Goal: Complete application form: Complete application form

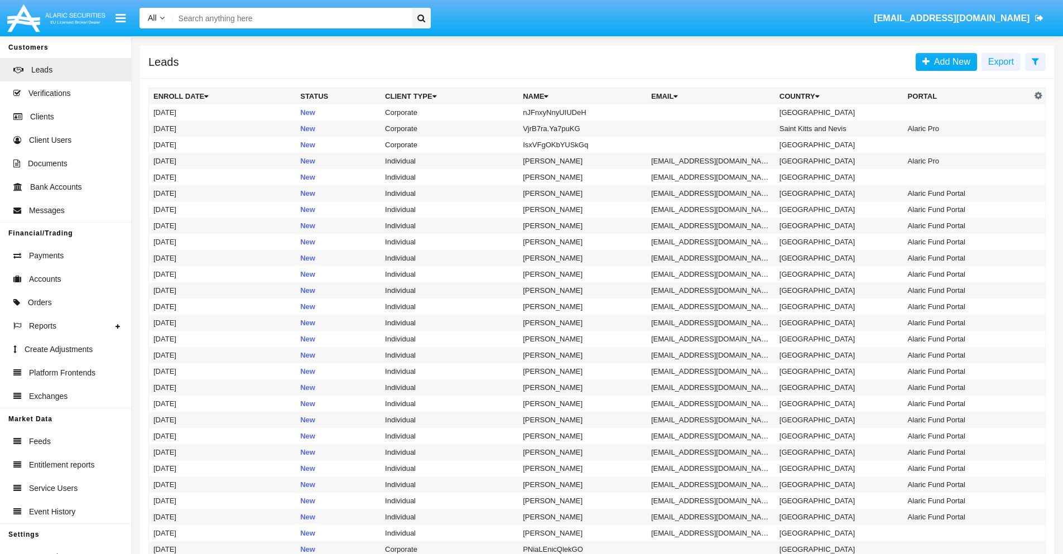
click at [1035, 61] on icon at bounding box center [1035, 61] width 7 height 9
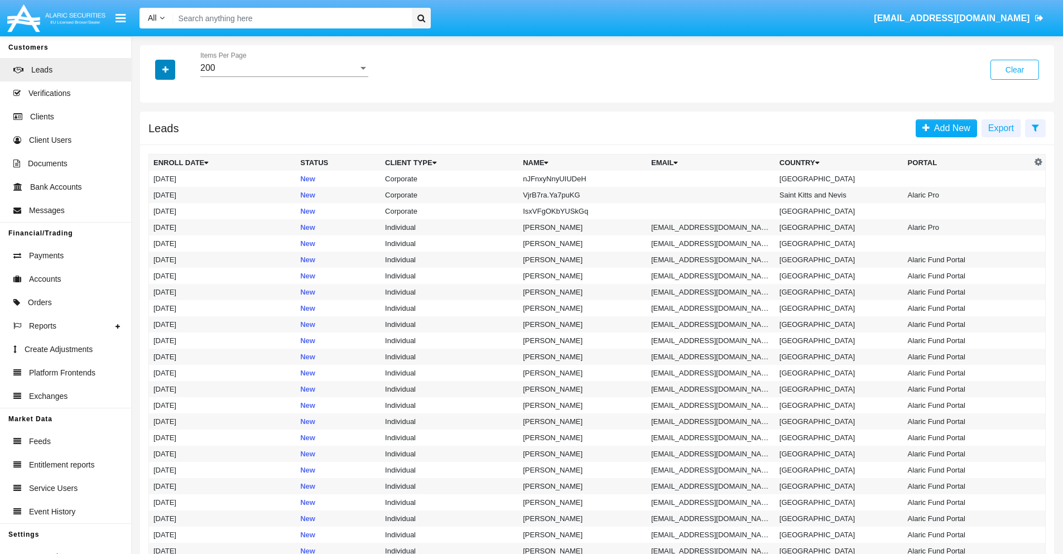
click at [165, 69] on icon "button" at bounding box center [165, 70] width 6 height 8
click at [174, 125] on span "Name" at bounding box center [174, 124] width 24 height 13
click at [153, 129] on input "Name" at bounding box center [153, 129] width 1 height 1
checkbox input "true"
click at [165, 69] on icon "button" at bounding box center [165, 70] width 6 height 8
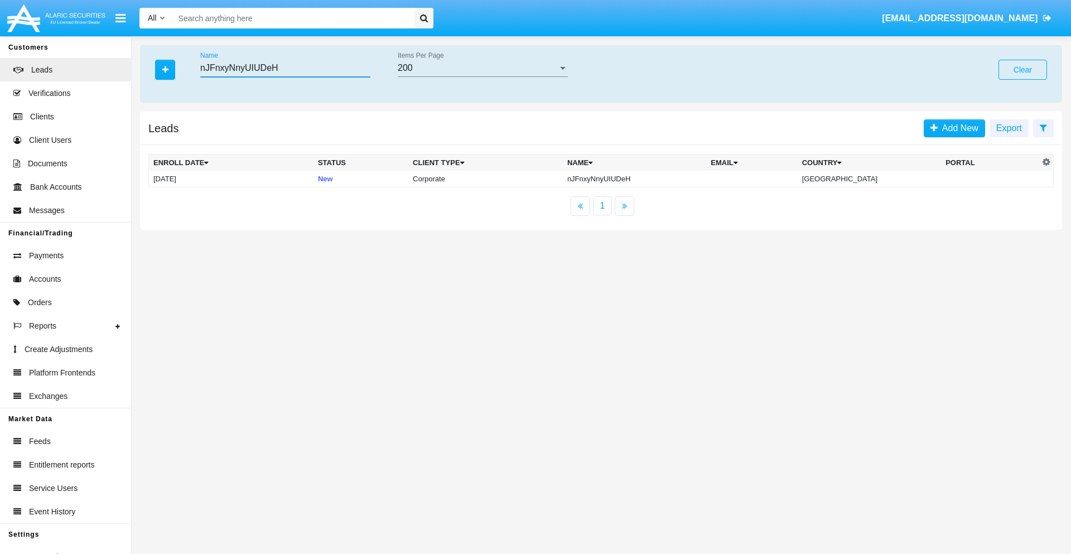
type input "nJFnxyNnyUIUDeH"
click at [644, 179] on td "nJFnxyNnyUIUDeH" at bounding box center [634, 179] width 143 height 17
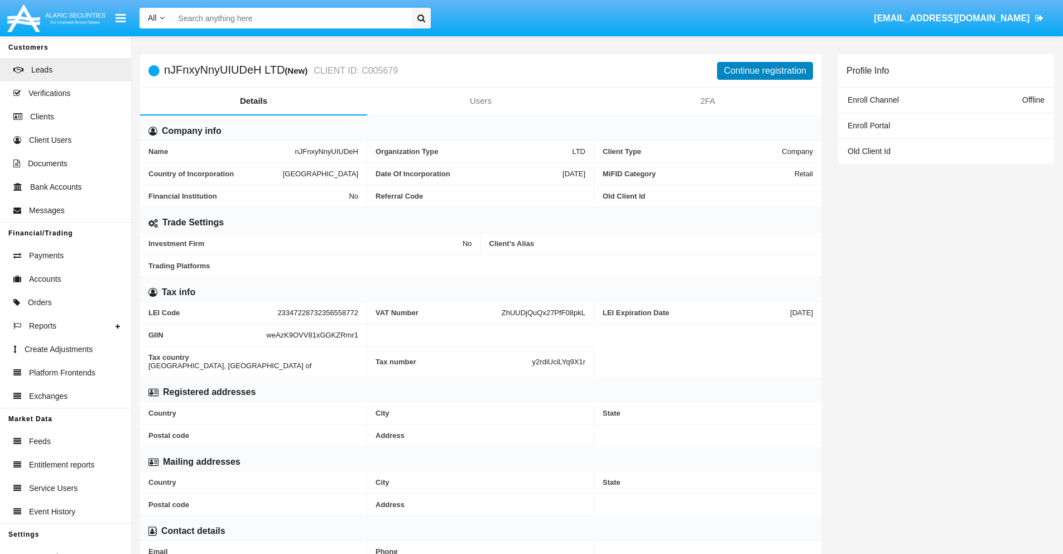
click at [765, 70] on button "Continue registration" at bounding box center [765, 71] width 96 height 18
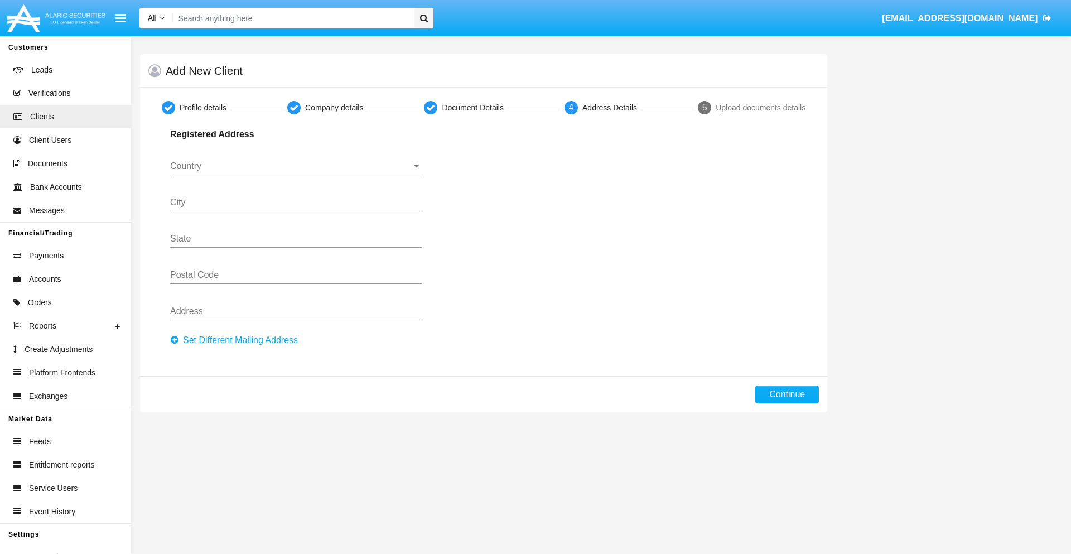
click at [237, 340] on button "Set Different Mailing Address" at bounding box center [237, 340] width 134 height 18
click at [787, 395] on button "Continue" at bounding box center [788, 395] width 64 height 18
click at [237, 340] on button "Set Different Mailing Address" at bounding box center [237, 340] width 134 height 18
type input "!"#$%&'()*+,-./:;<=>?@[\]^_`{|}~"
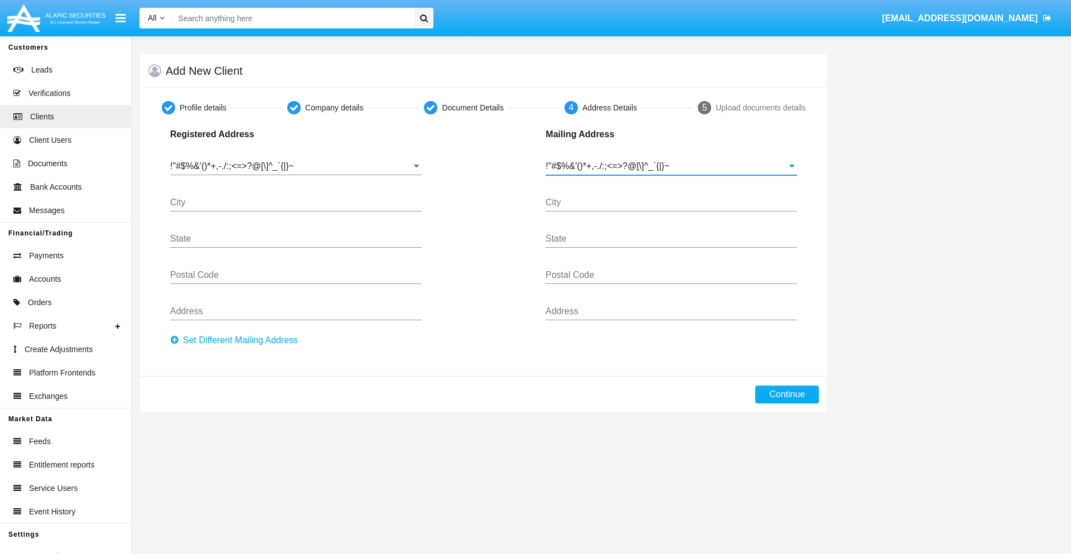
type input "!"#$%&'()*+,-./:;<=>?@[\]^_`{|}~"
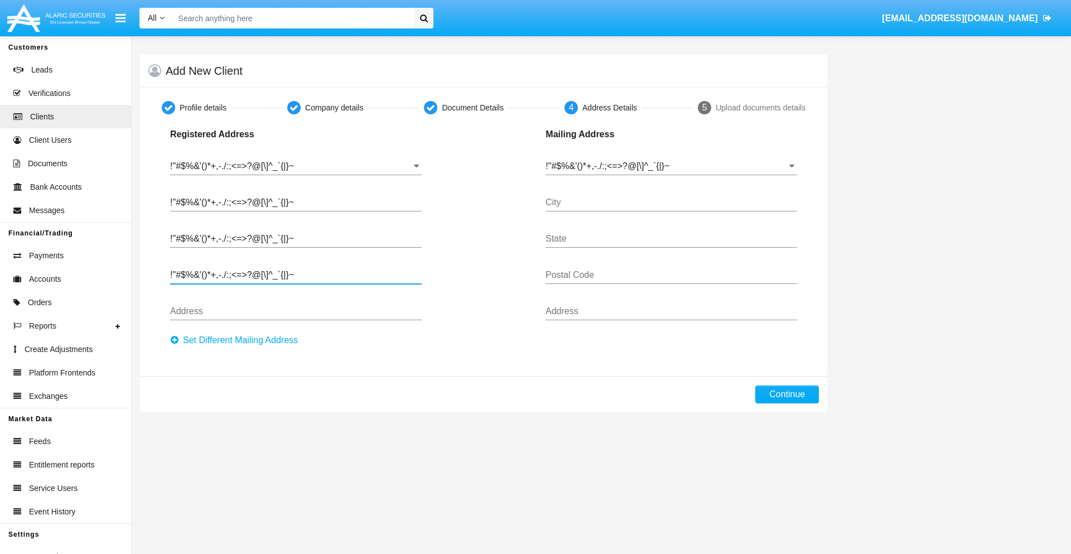
type input "!"#$%&'()*+,-./:;<=>?@[\]^_`{|}~"
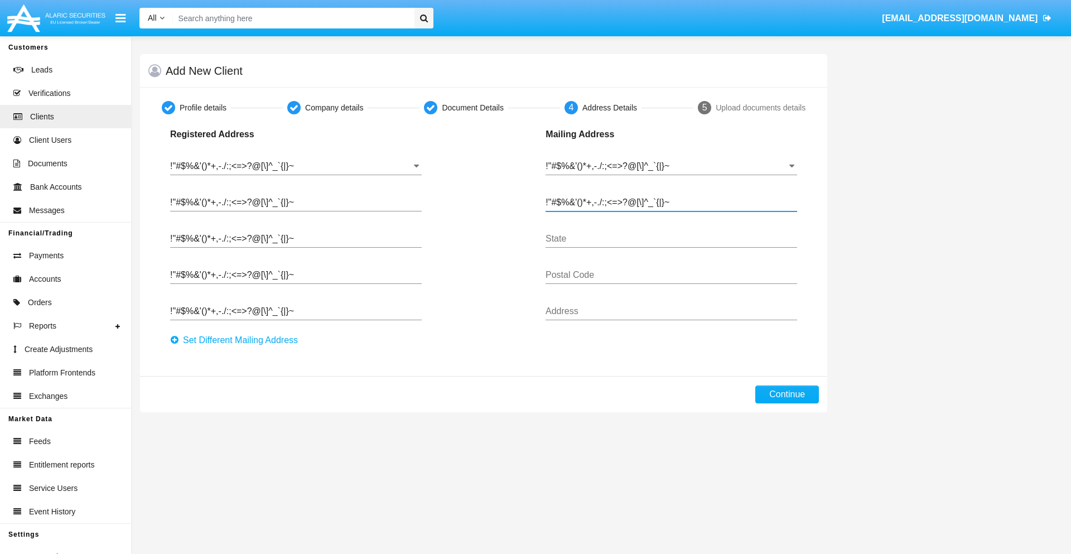
type input "!"#$%&'()*+,-./:;<=>?@[\]^_`{|}~"
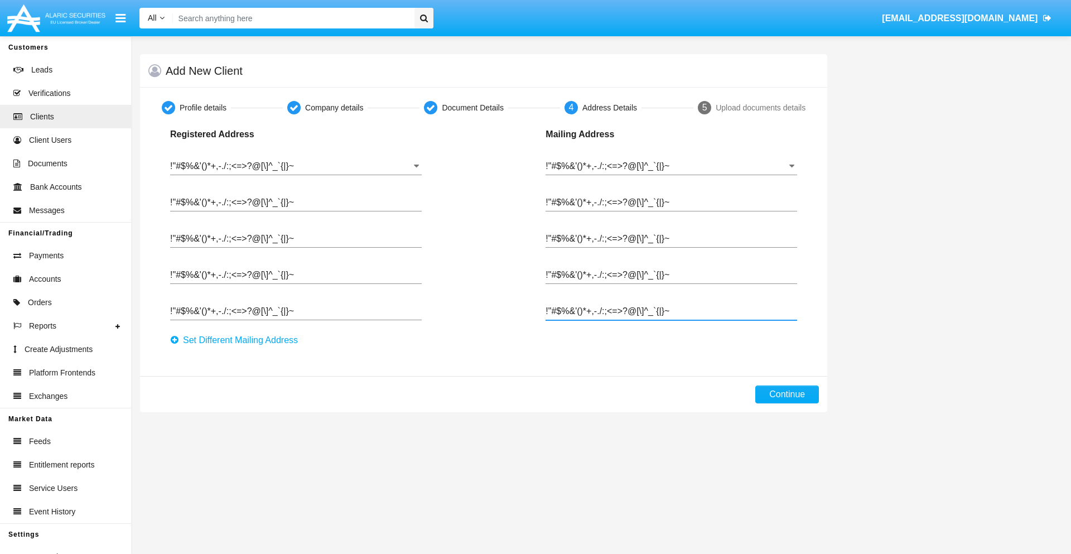
type input "!"#$%&'()*+,-./:;<=>?@[\]^_`{|}~"
click at [787, 395] on button "Continue" at bounding box center [788, 395] width 64 height 18
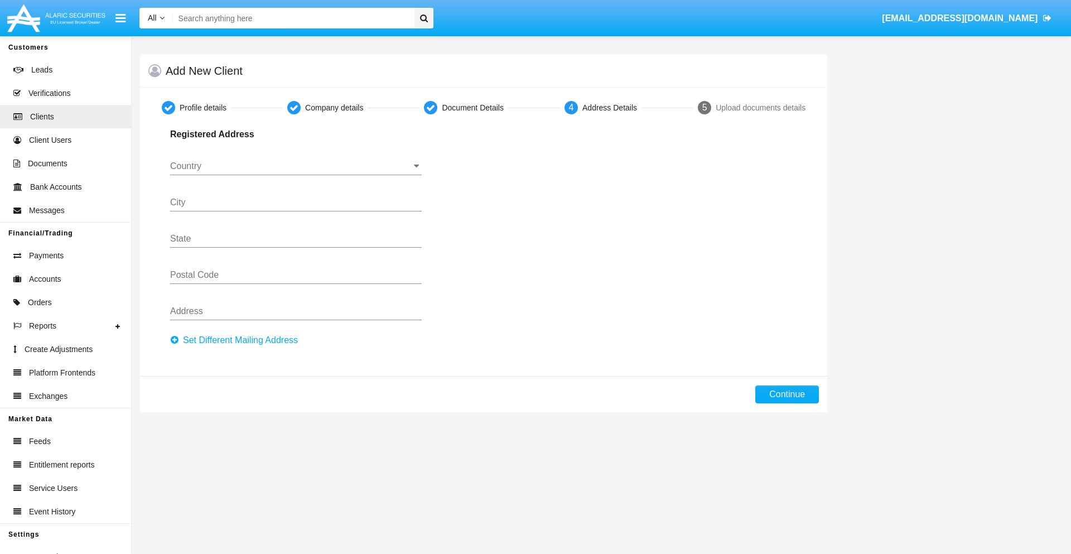
click at [237, 340] on button "Set Different Mailing Address" at bounding box center [237, 340] width 134 height 18
type input "0123456789"
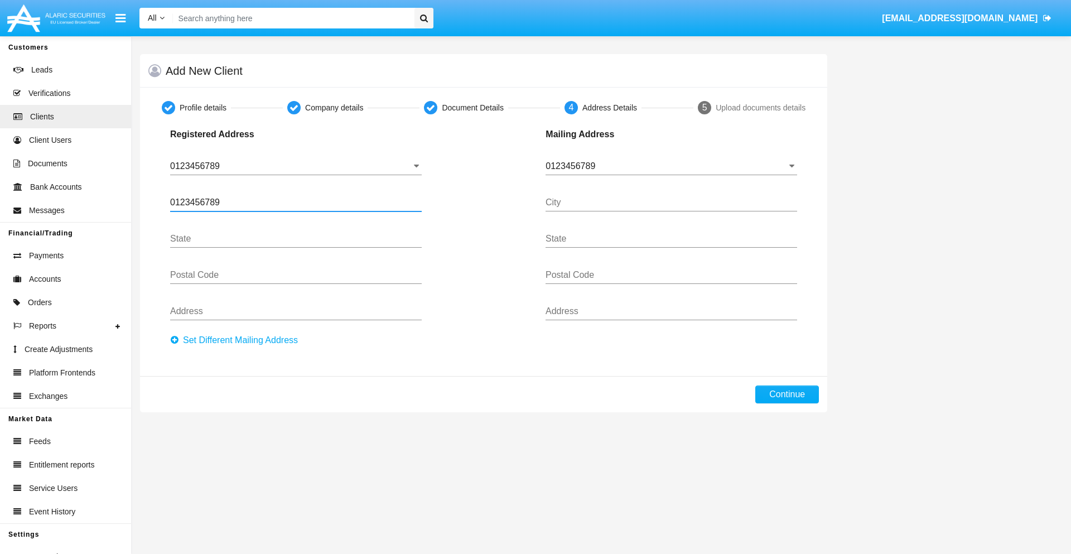
type input "0123456789"
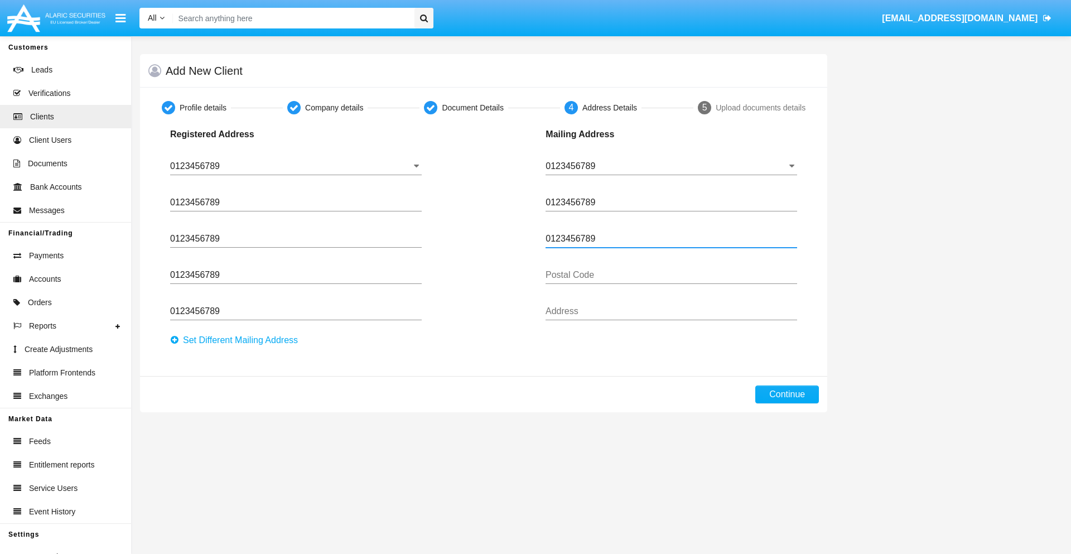
type input "0123456789"
click at [787, 395] on button "Continue" at bounding box center [788, 395] width 64 height 18
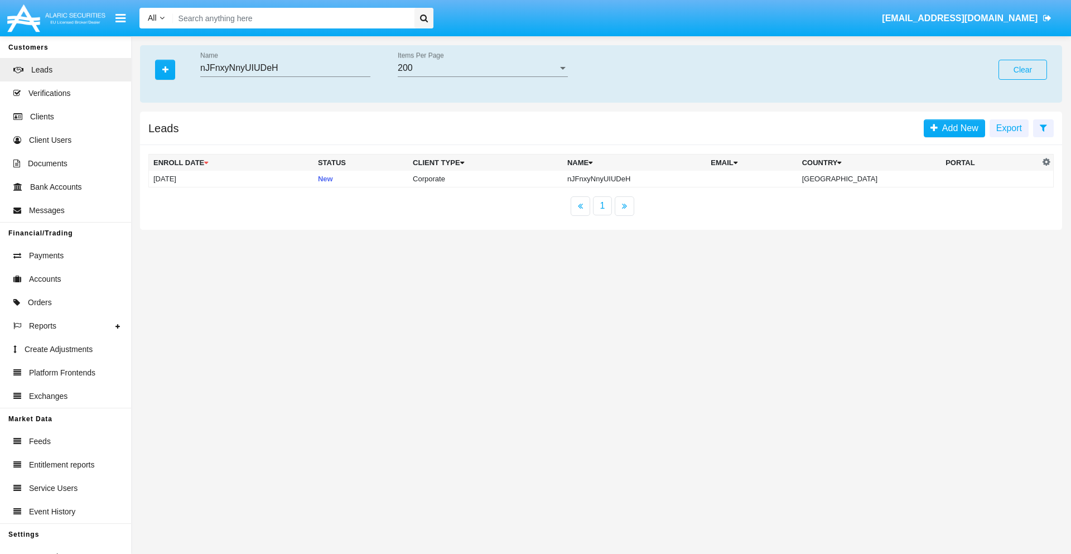
click at [1023, 70] on button "Clear" at bounding box center [1023, 70] width 49 height 20
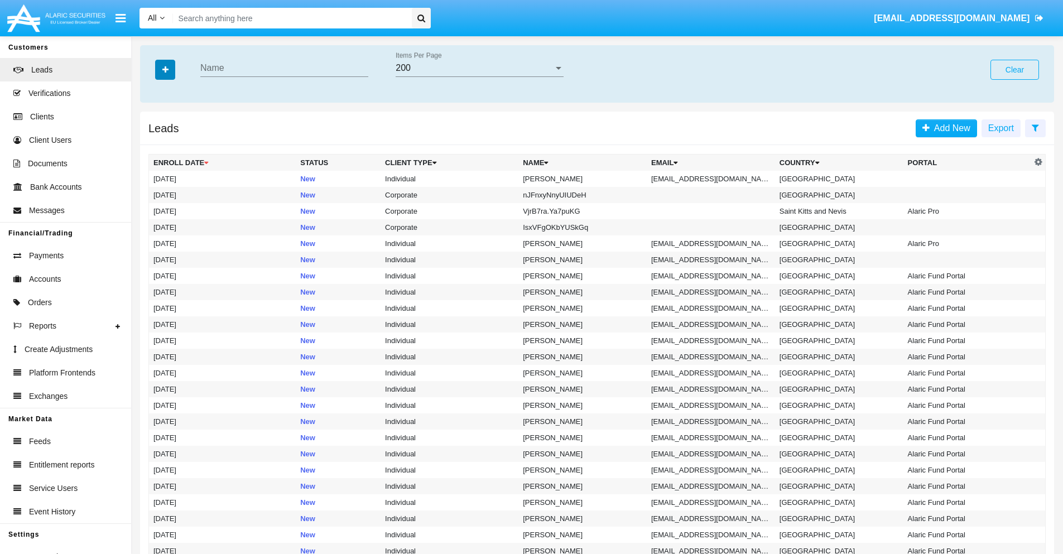
click at [165, 69] on icon "button" at bounding box center [165, 70] width 6 height 8
click at [174, 141] on span "Email" at bounding box center [173, 140] width 22 height 13
click at [153, 146] on input "Email" at bounding box center [153, 146] width 1 height 1
checkbox input "true"
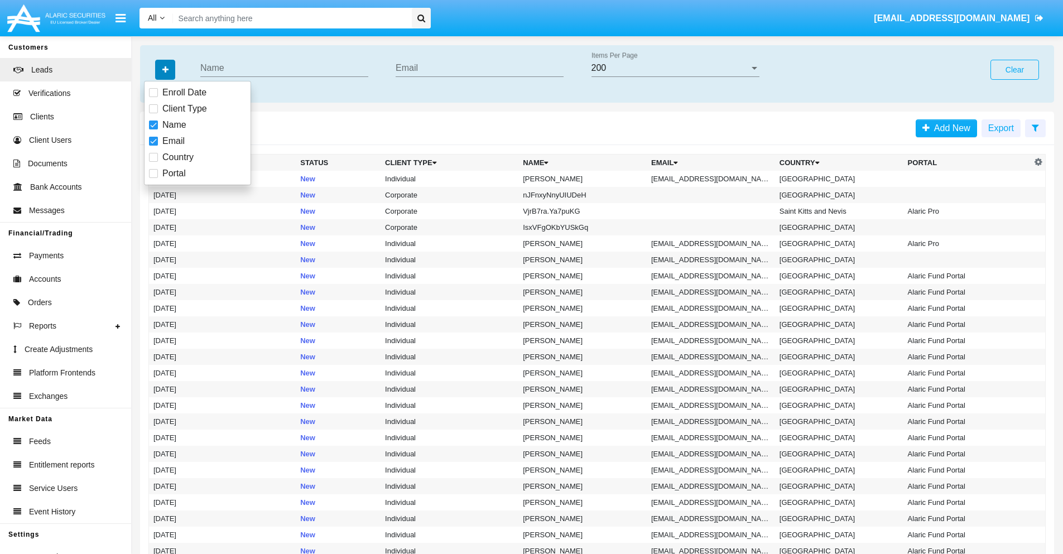
click at [165, 69] on icon "button" at bounding box center [165, 70] width 6 height 8
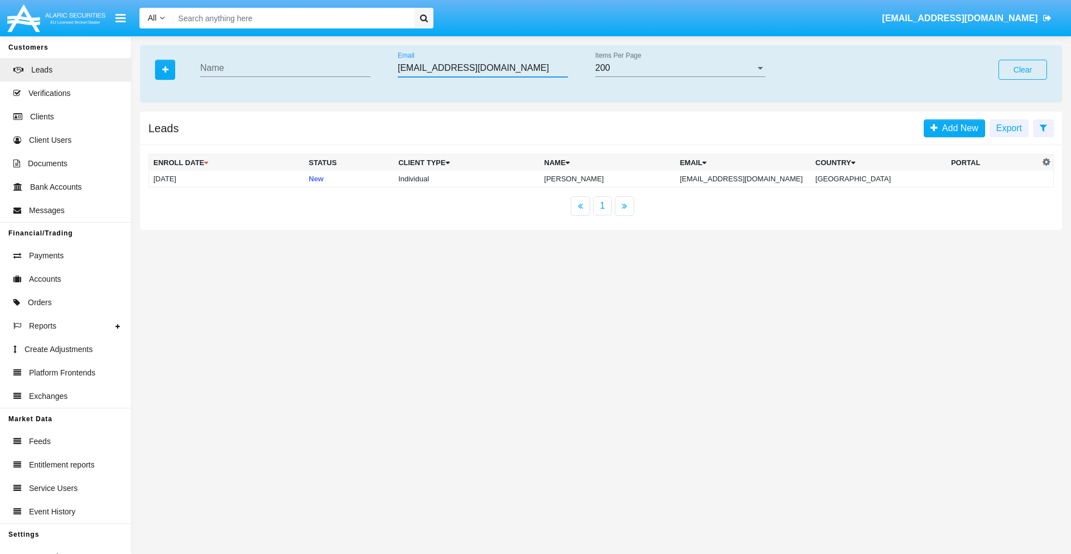
type input "yq.3ho5t@kyec0p.edu"
click at [756, 179] on td "yq.3ho5t@kyec0p.edu" at bounding box center [744, 179] width 136 height 17
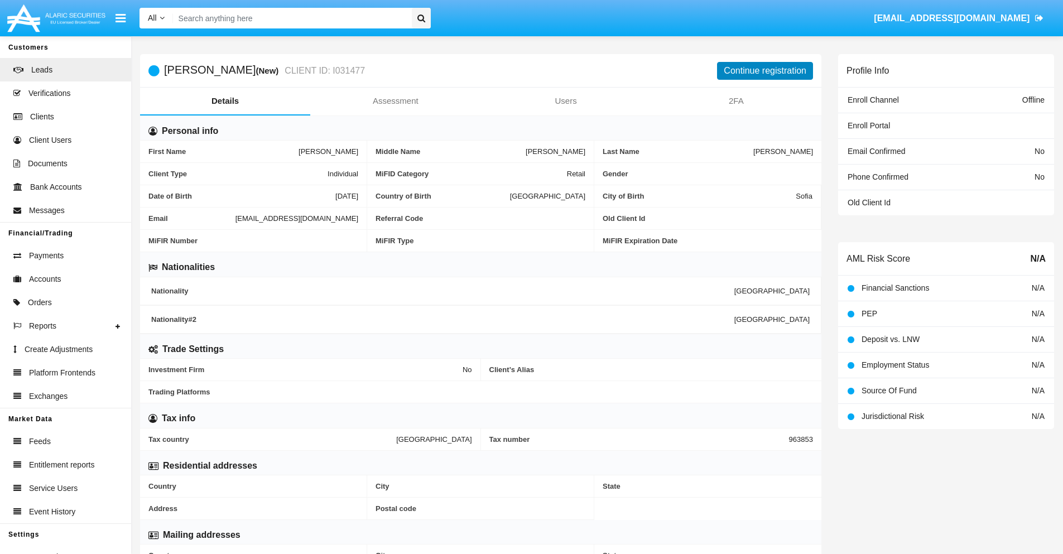
click at [765, 70] on button "Continue registration" at bounding box center [765, 71] width 96 height 18
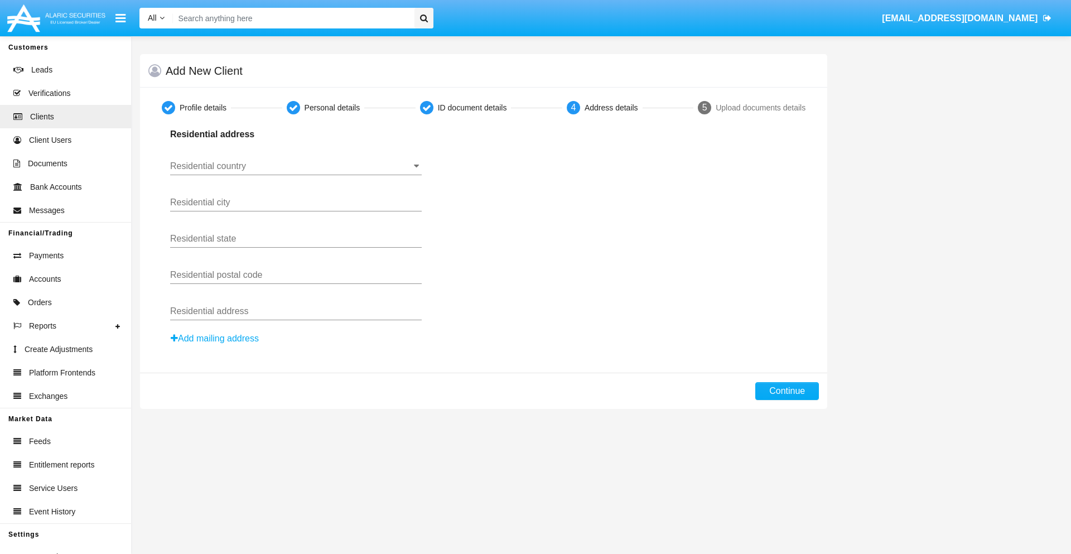
click at [215, 339] on button "Add mailing address" at bounding box center [214, 338] width 89 height 15
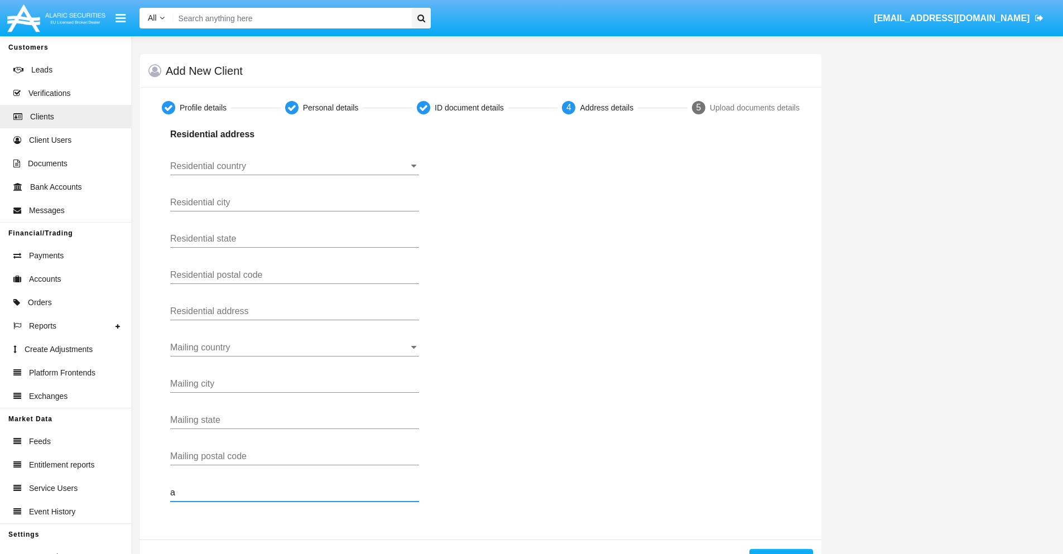
type input "a"
click at [781, 551] on button "Continue" at bounding box center [781, 558] width 64 height 18
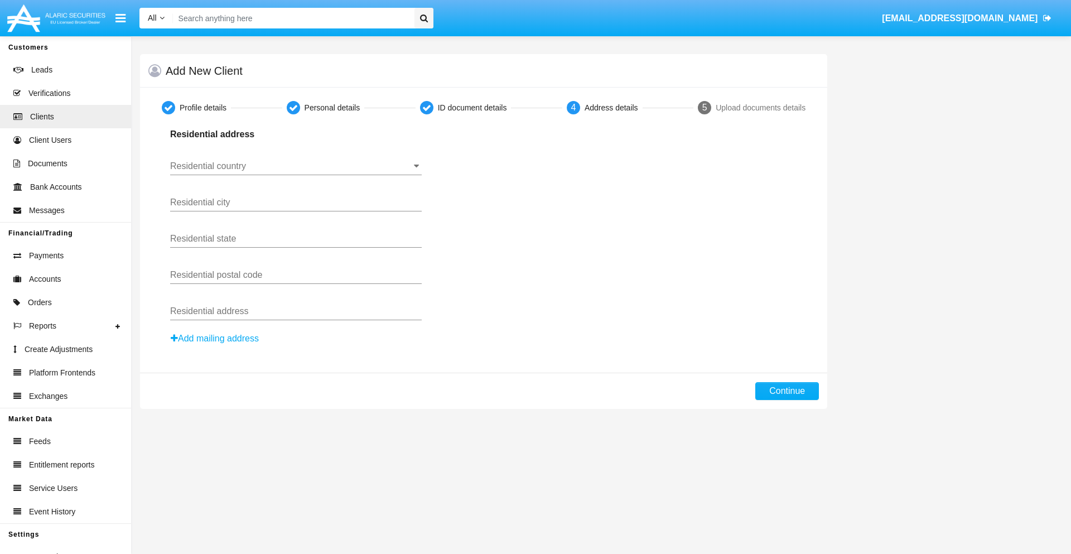
click at [215, 339] on button "Add mailing address" at bounding box center [214, 338] width 89 height 15
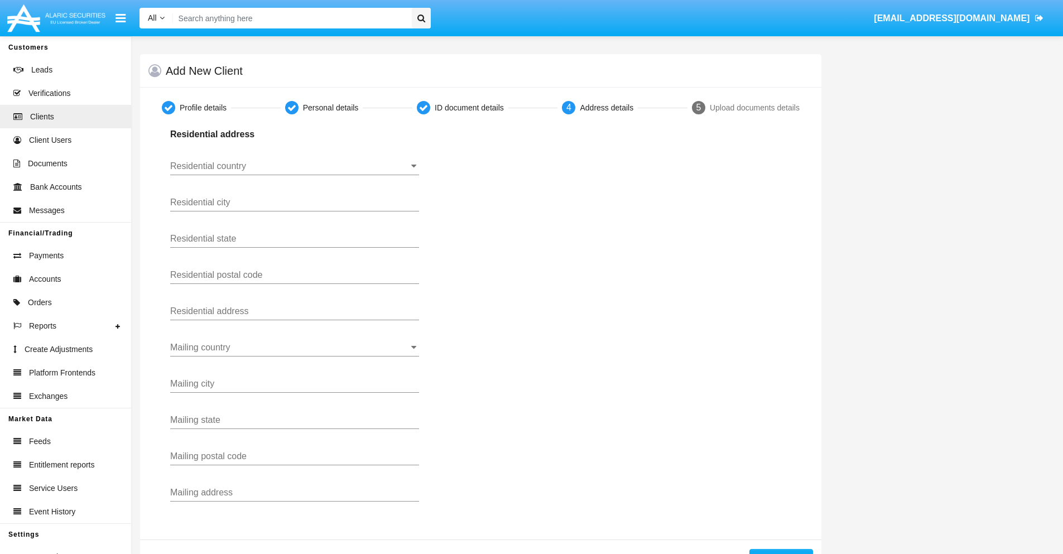
scroll to position [40, 0]
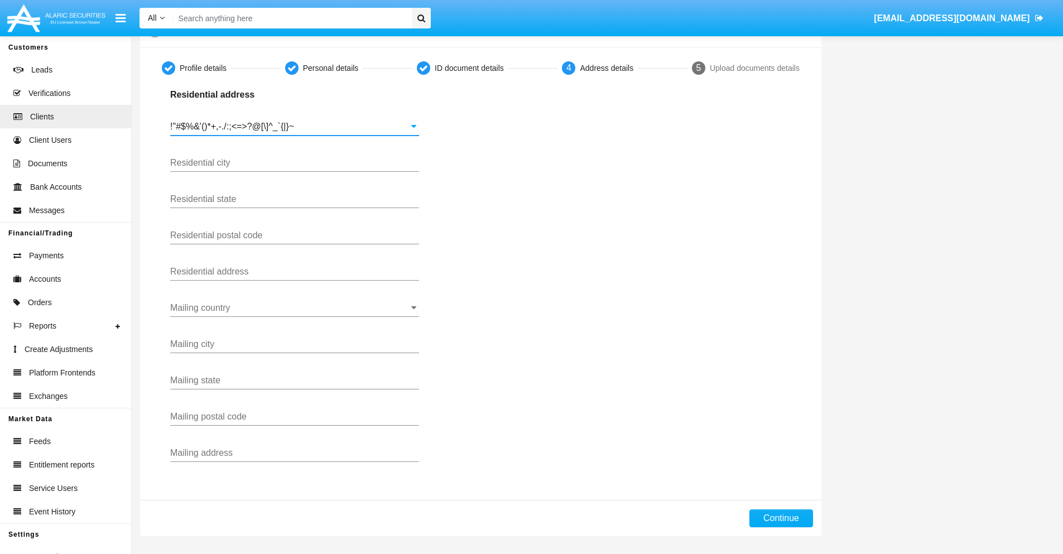
type input "!"#$%&'()*+,-./:;<=>?@[\]^_`{|}~"
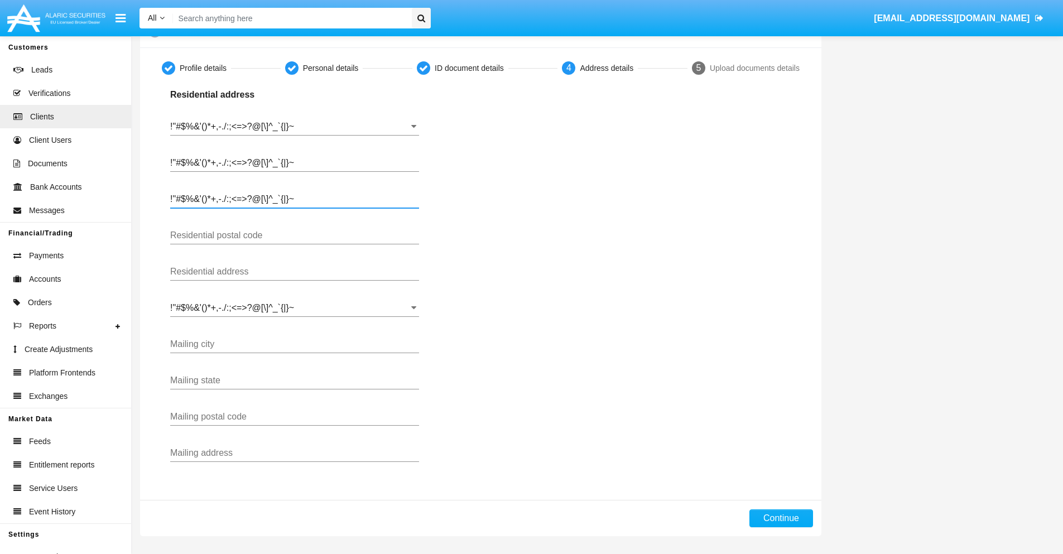
type input "!"#$%&'()*+,-./:;<=>?@[\]^_`{|}~"
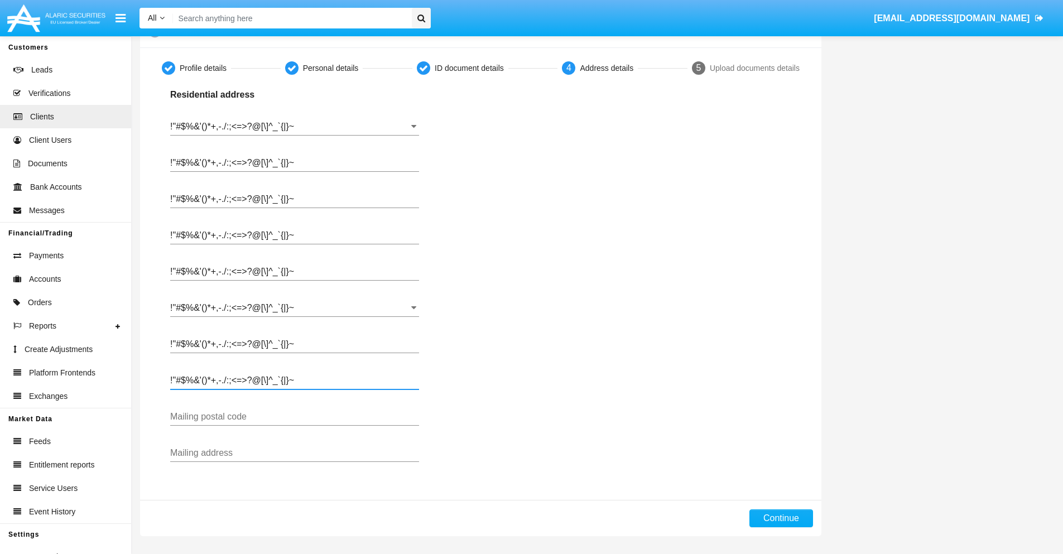
type input "!"#$%&'()*+,-./:;<=>?@[\]^_`{|}~"
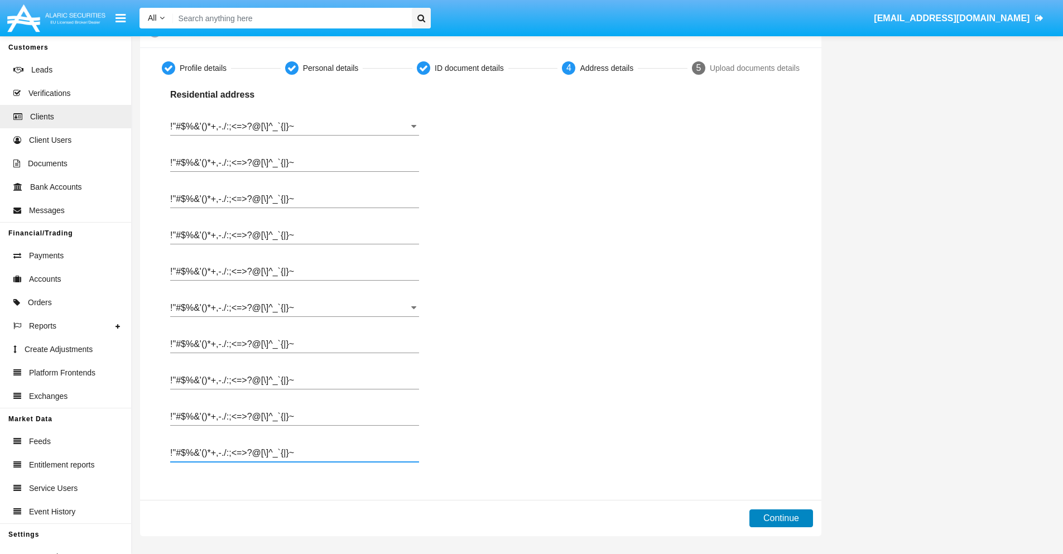
click at [781, 518] on button "Continue" at bounding box center [781, 518] width 64 height 18
